Goal: Task Accomplishment & Management: Manage account settings

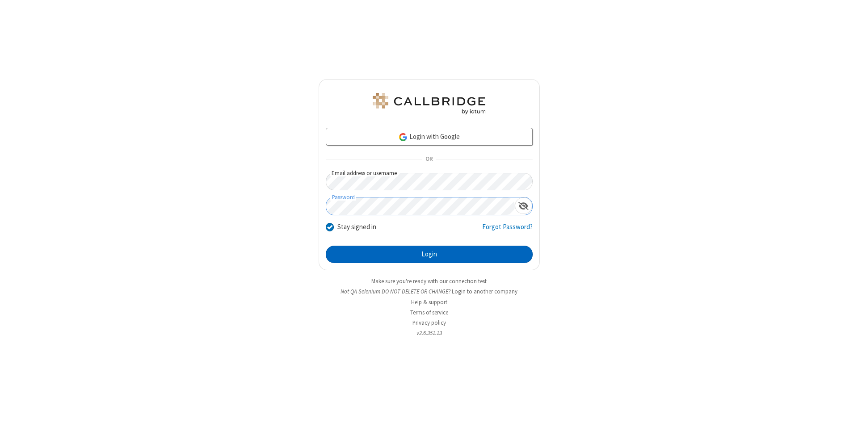
click at [429, 255] on button "Login" at bounding box center [429, 255] width 207 height 18
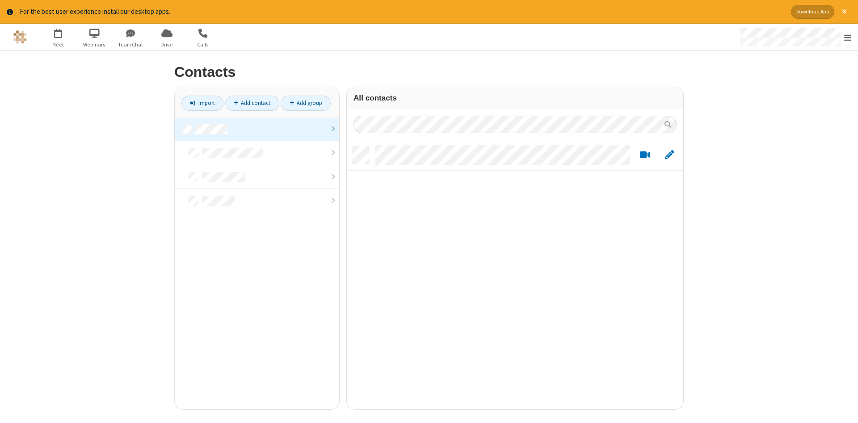
click at [257, 129] on link at bounding box center [257, 129] width 164 height 24
click at [252, 103] on link "Add contact" at bounding box center [252, 103] width 54 height 15
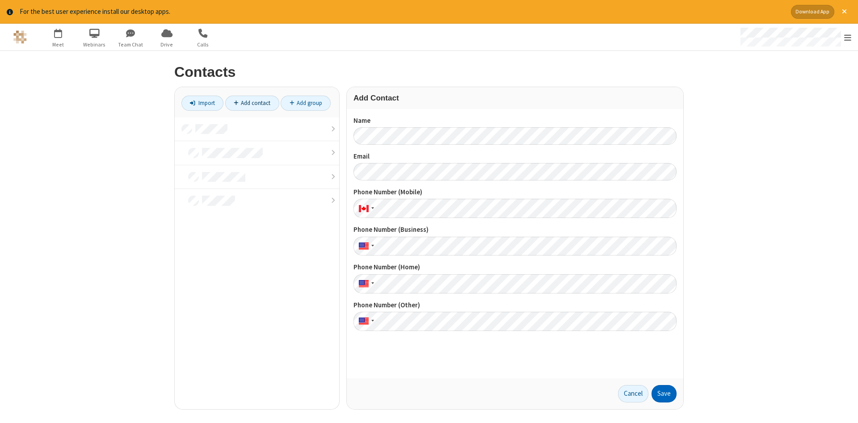
click at [664, 394] on button "Save" at bounding box center [663, 394] width 25 height 18
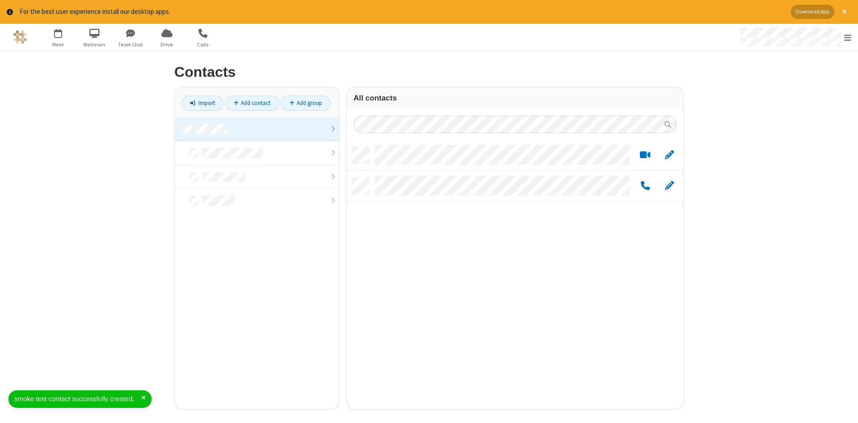
scroll to position [269, 336]
click at [252, 103] on link "Add contact" at bounding box center [252, 103] width 54 height 15
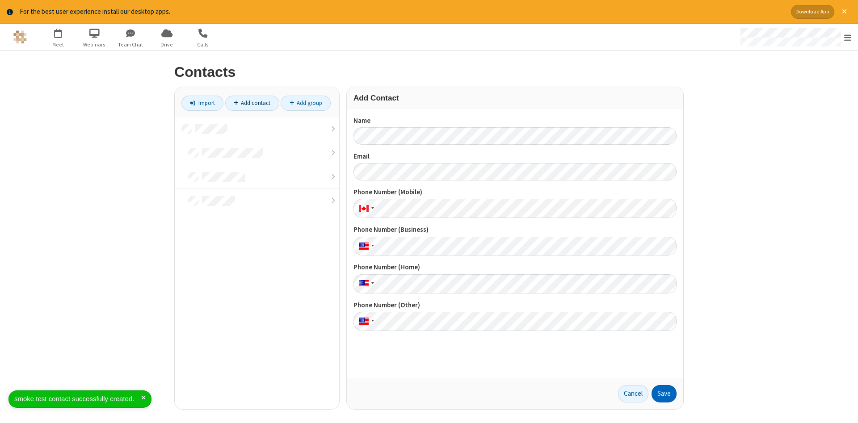
click at [664, 394] on button "Save" at bounding box center [663, 394] width 25 height 18
